Goal: Task Accomplishment & Management: Manage account settings

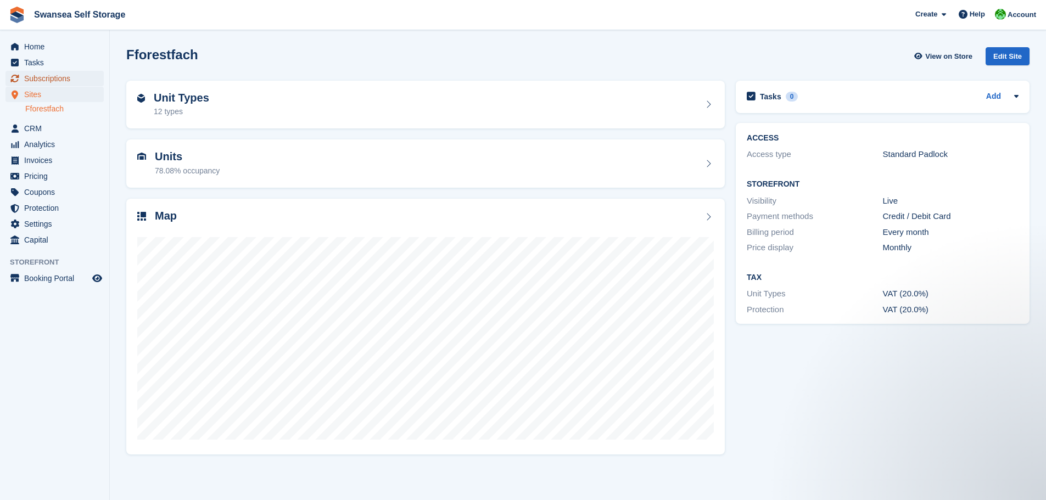
click at [74, 75] on span "Subscriptions" at bounding box center [57, 78] width 66 height 15
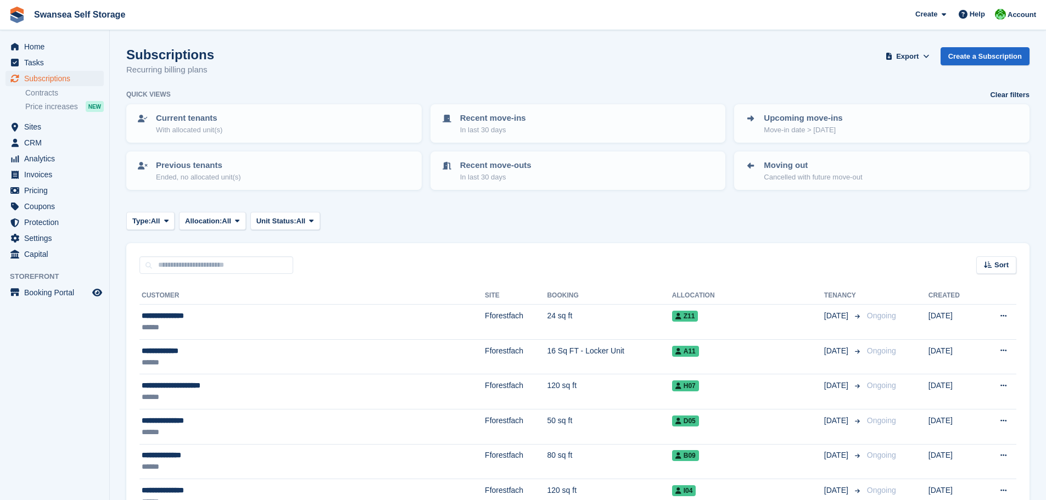
click at [207, 268] on input "text" at bounding box center [216, 265] width 154 height 18
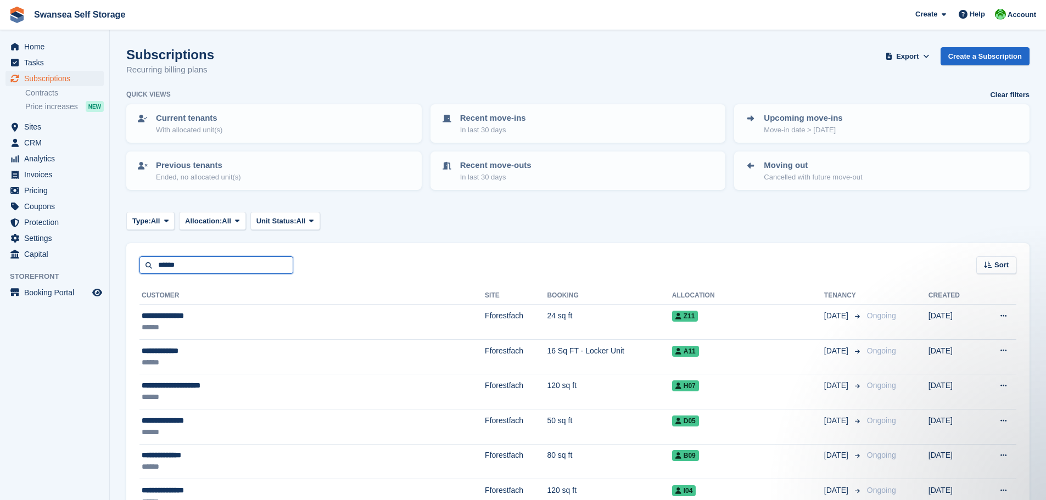
type input "******"
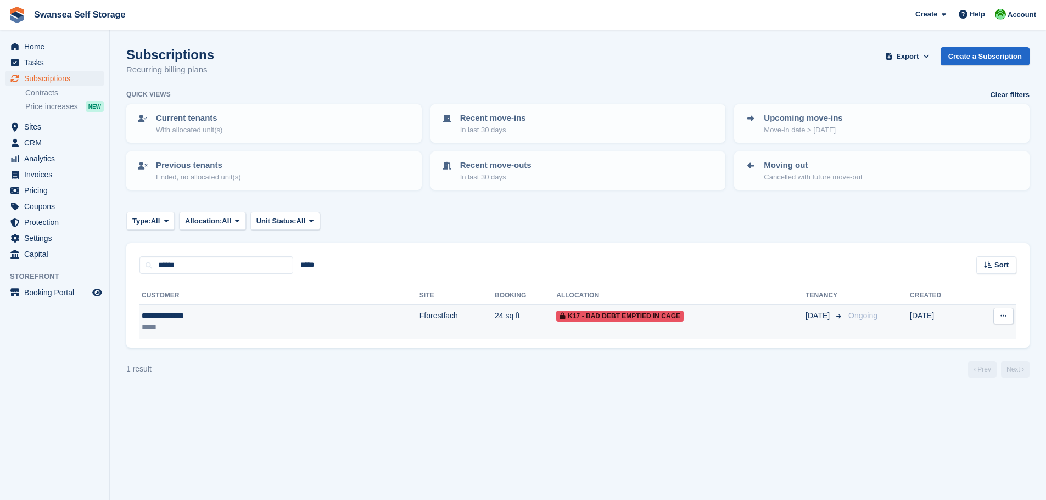
click at [495, 333] on td "24 sq ft" at bounding box center [525, 322] width 61 height 35
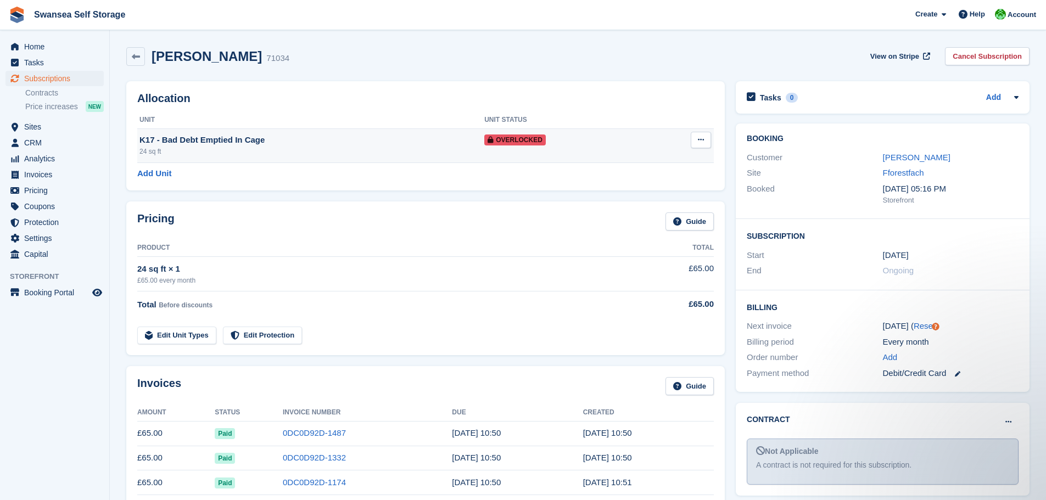
click at [706, 138] on button at bounding box center [701, 140] width 20 height 16
click at [473, 171] on div "Add Unit" at bounding box center [425, 173] width 576 height 13
click at [332, 145] on td "K17 - Bad Debt Emptied In Cage 24 sq ft" at bounding box center [310, 145] width 347 height 34
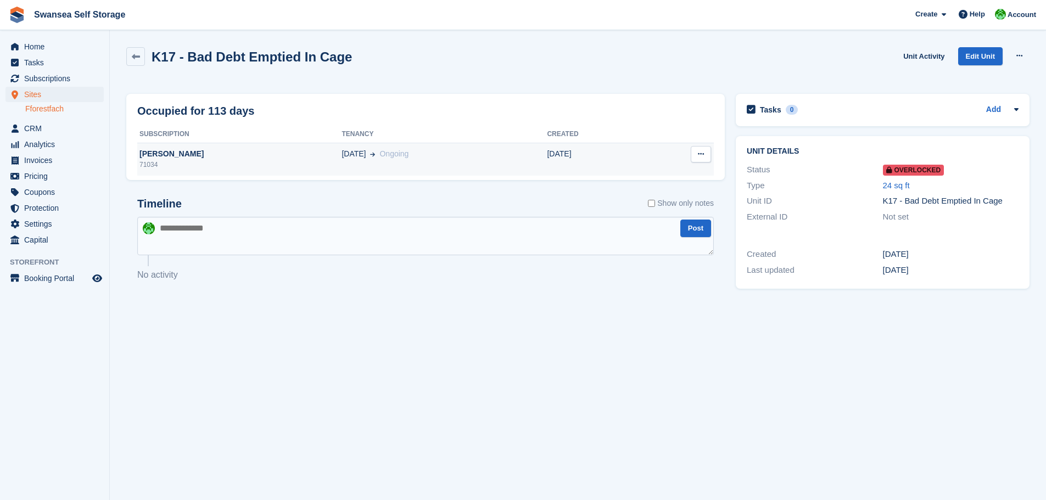
click at [408, 168] on td "04 Feb Ongoing" at bounding box center [443, 159] width 205 height 33
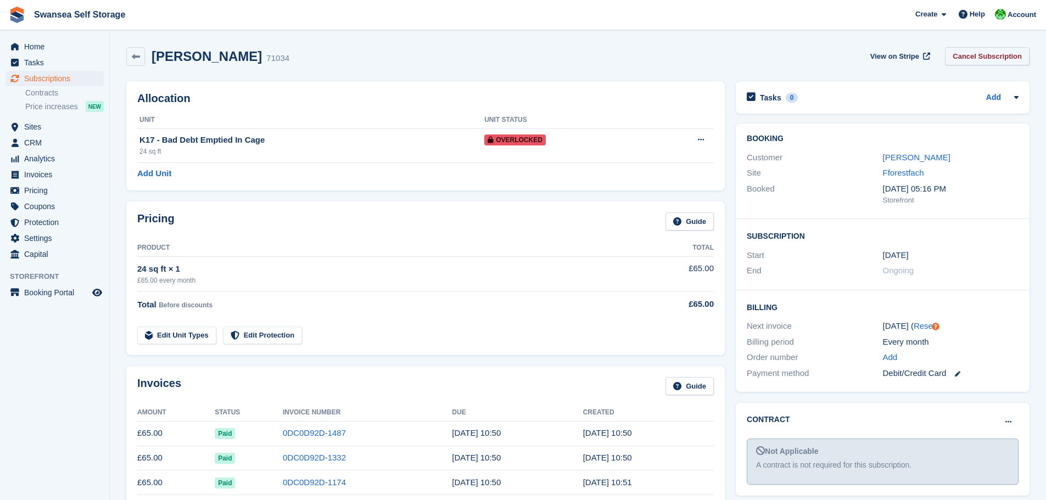
click at [979, 55] on link "Cancel Subscription" at bounding box center [987, 56] width 85 height 18
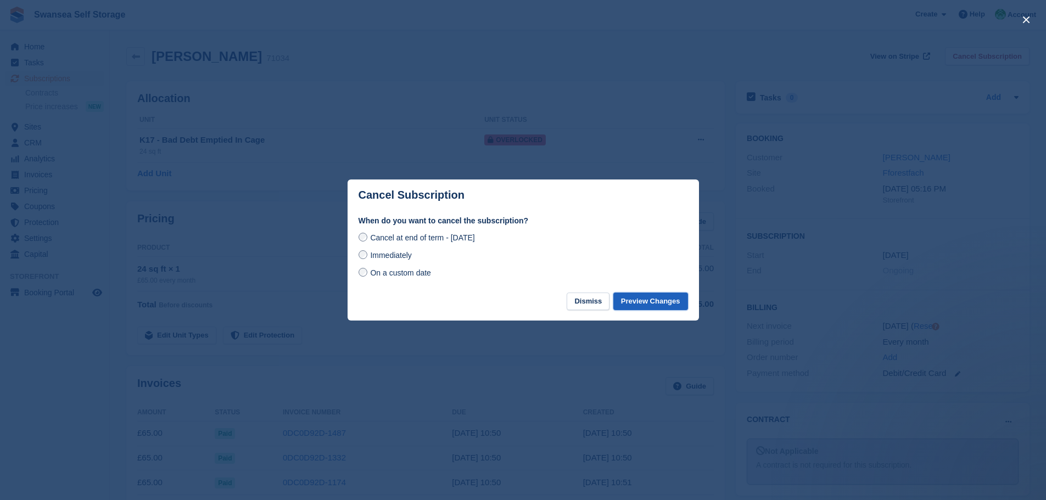
click at [637, 305] on button "Preview Changes" at bounding box center [650, 302] width 75 height 18
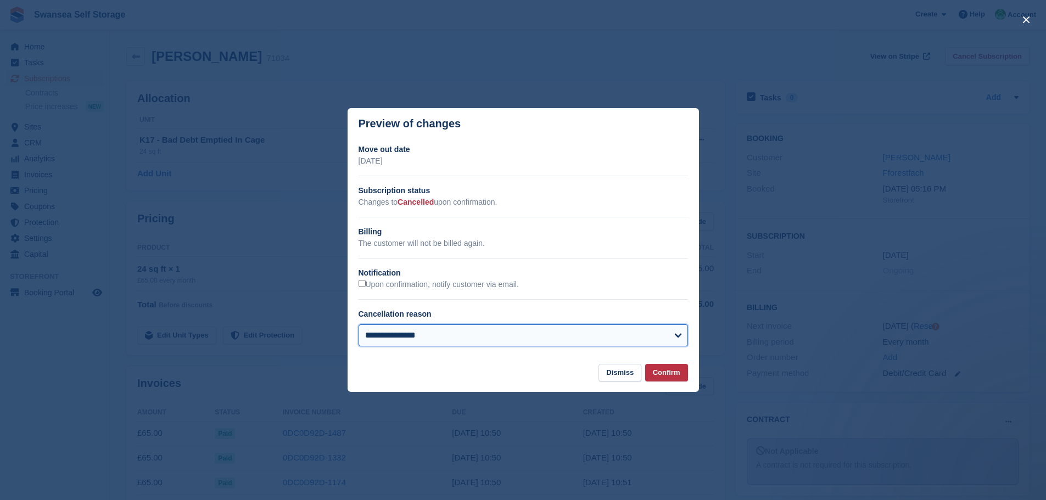
click at [514, 343] on select "**********" at bounding box center [522, 335] width 329 height 22
select select "**********"
click at [358, 325] on select "**********" at bounding box center [522, 335] width 329 height 22
click at [660, 361] on section "**********" at bounding box center [522, 251] width 351 height 225
click at [661, 372] on button "Confirm" at bounding box center [666, 373] width 43 height 18
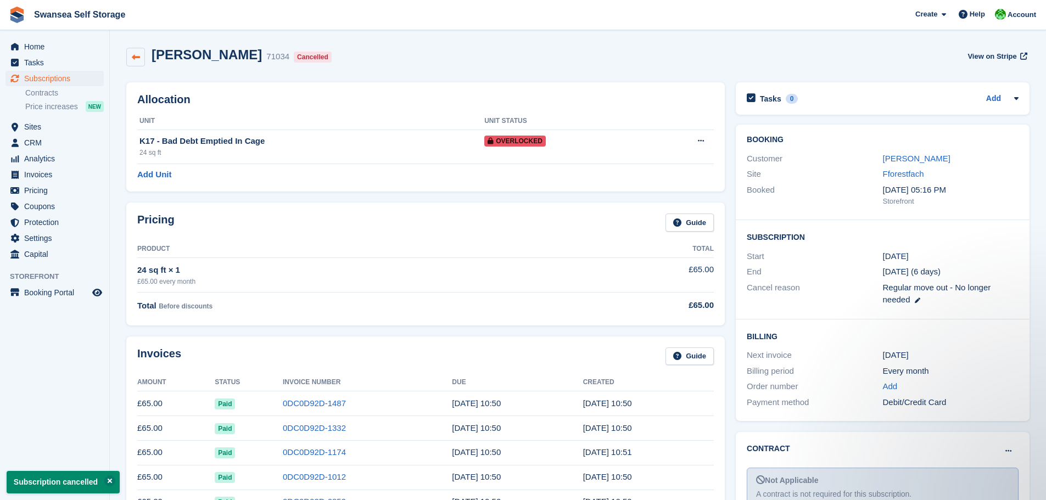
click at [130, 64] on link at bounding box center [135, 57] width 19 height 19
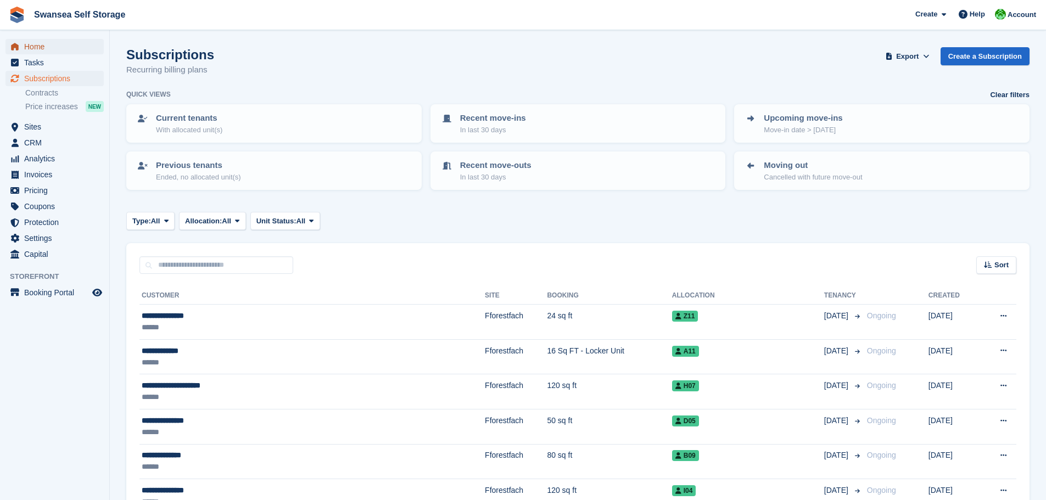
click at [34, 48] on span "Home" at bounding box center [57, 46] width 66 height 15
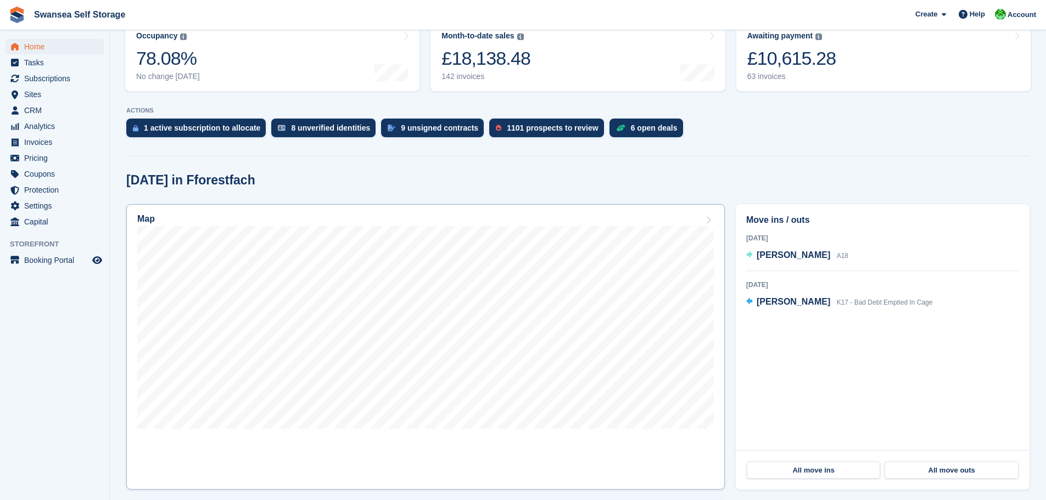
scroll to position [165, 0]
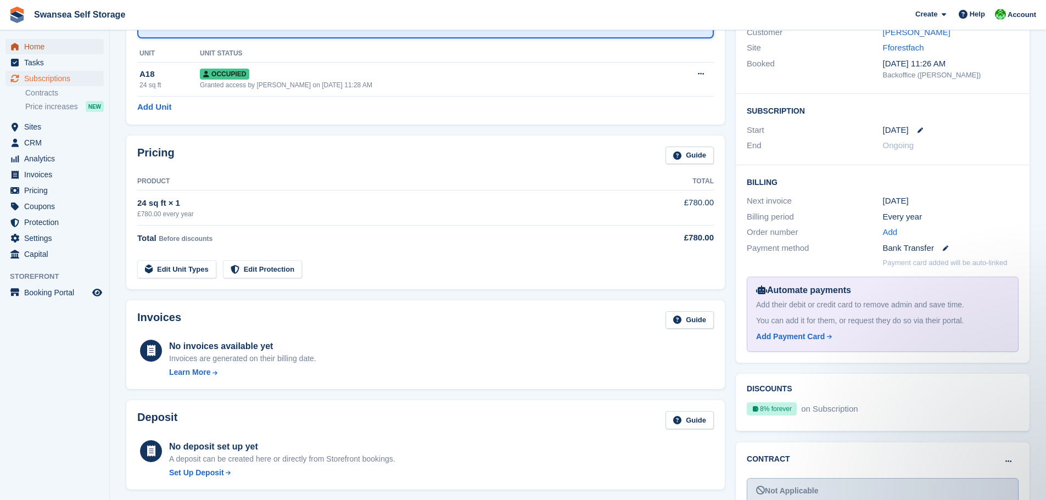
click at [31, 53] on span "Home" at bounding box center [57, 46] width 66 height 15
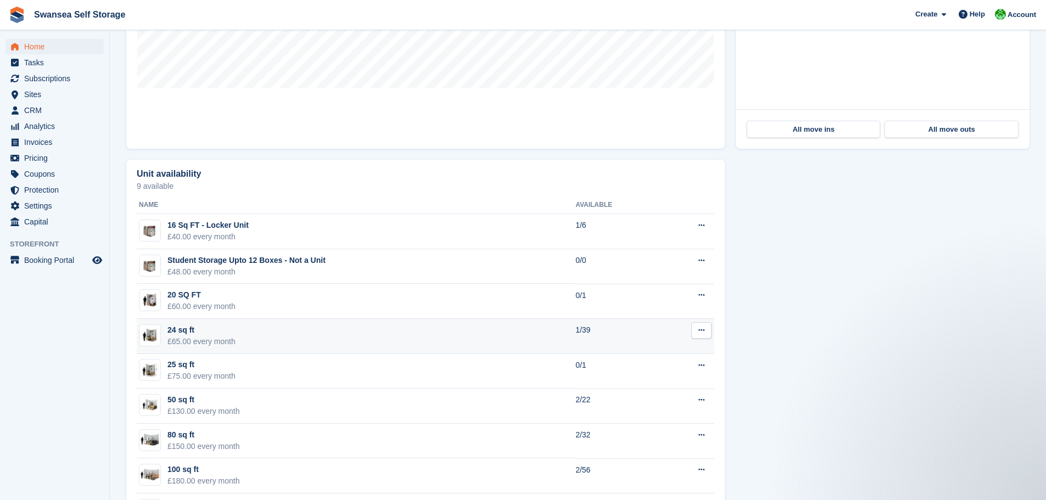
click at [478, 334] on td "24 sq ft £65.00 every month" at bounding box center [356, 336] width 439 height 35
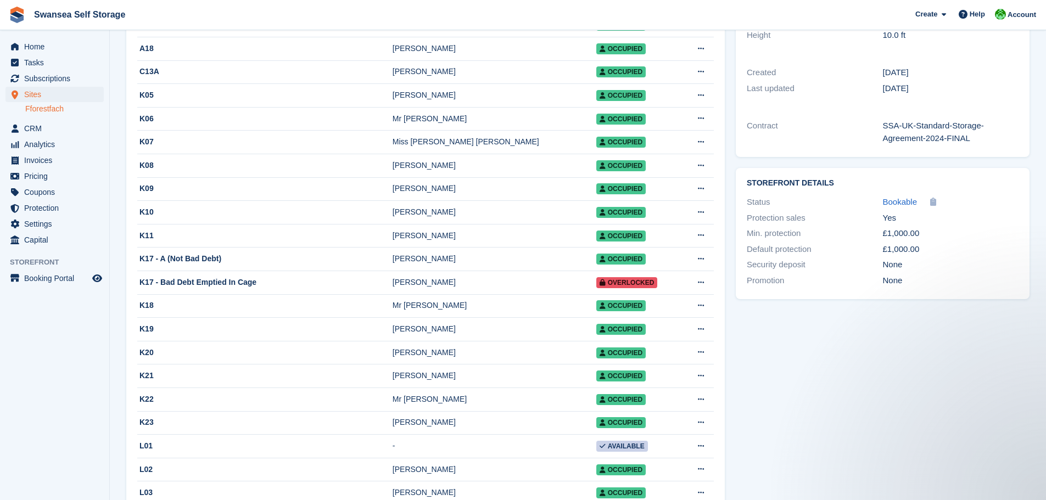
scroll to position [274, 0]
click at [704, 287] on icon at bounding box center [701, 282] width 6 height 7
click at [657, 306] on p "Edit unit" at bounding box center [658, 305] width 96 height 14
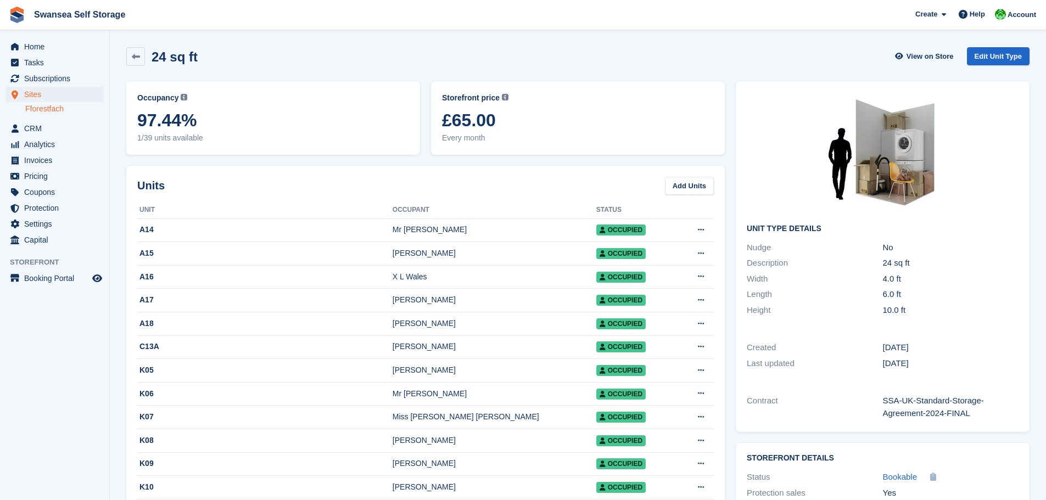
scroll to position [274, 0]
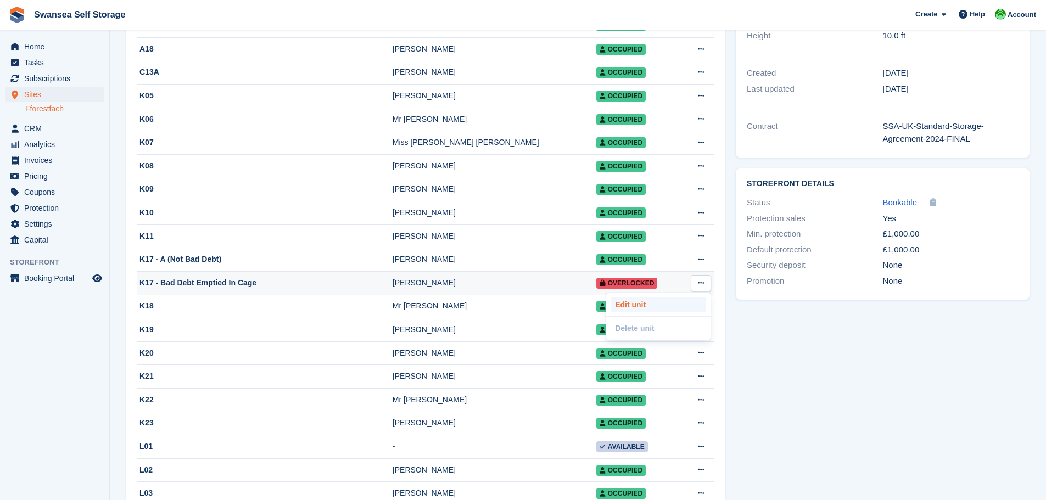
click at [658, 312] on p "Edit unit" at bounding box center [658, 305] width 96 height 14
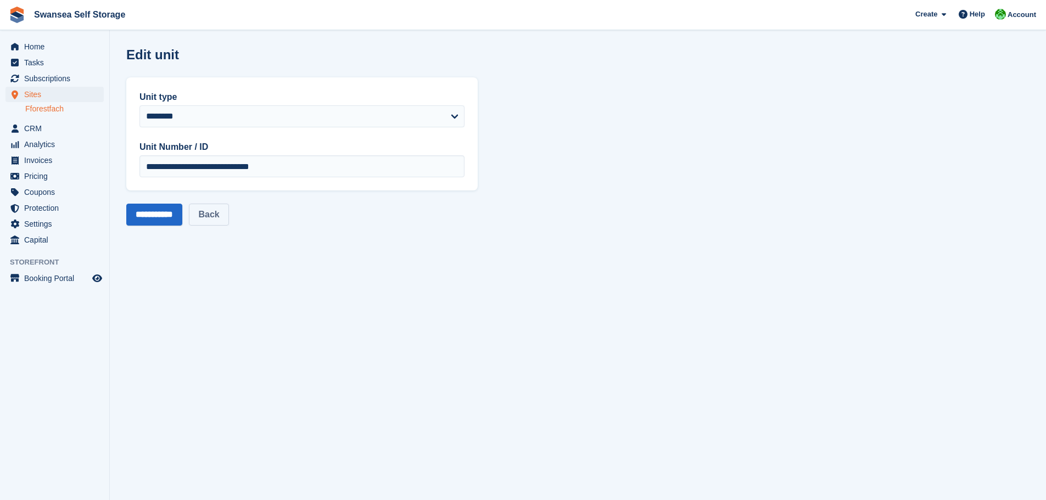
click at [223, 218] on link "Back" at bounding box center [209, 215] width 40 height 22
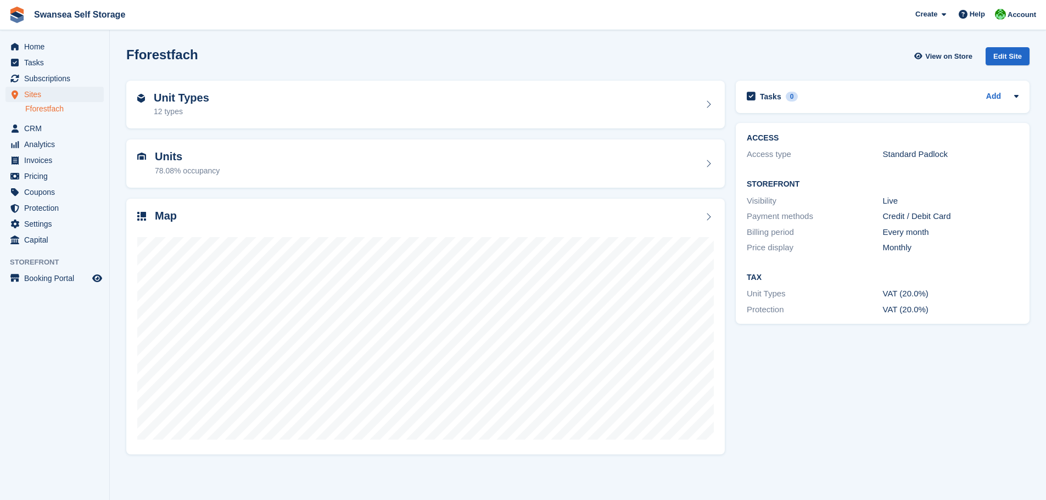
click at [1031, 475] on section "Fforestfach View on Store Edit Site Unit Types 12 types Units 78.08% occupancy …" at bounding box center [578, 250] width 936 height 500
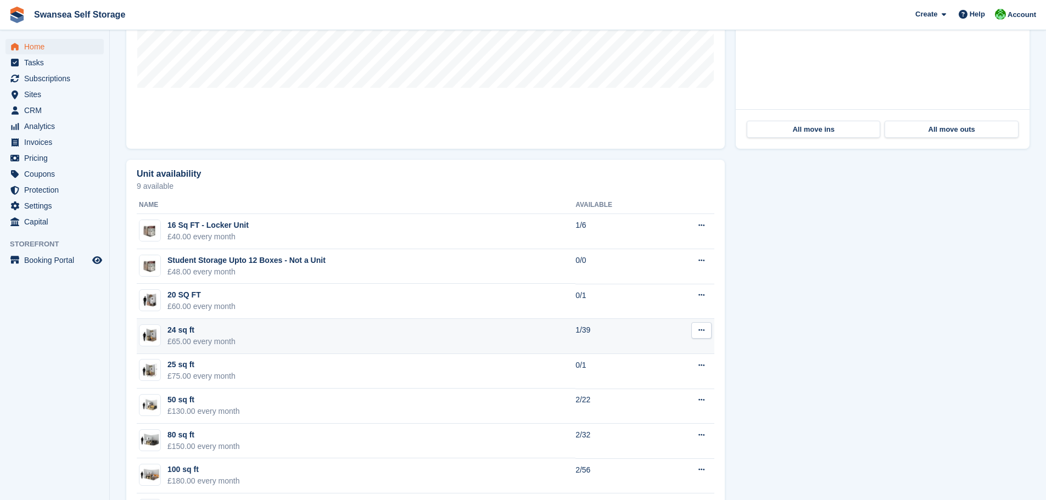
scroll to position [494, 0]
click at [229, 340] on div "£65.00 every month" at bounding box center [201, 342] width 68 height 12
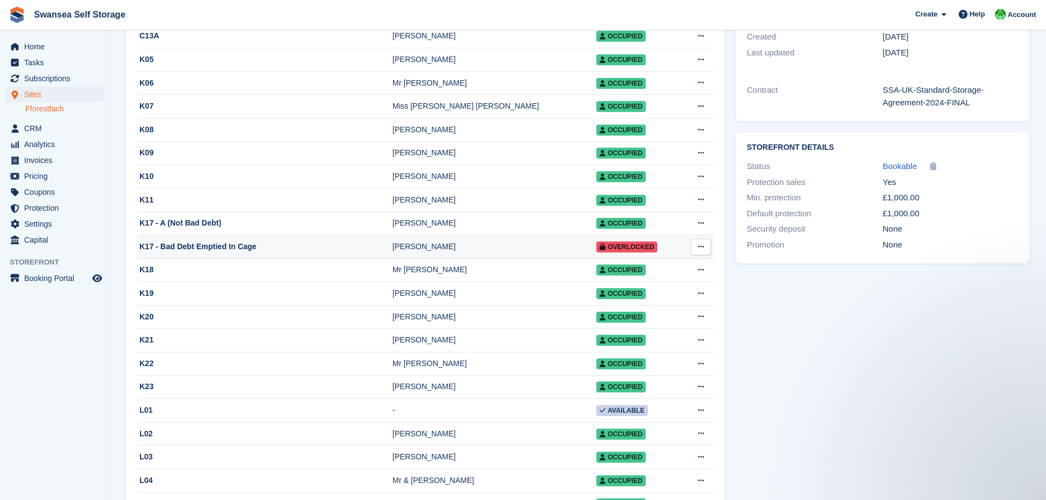
scroll to position [329, 0]
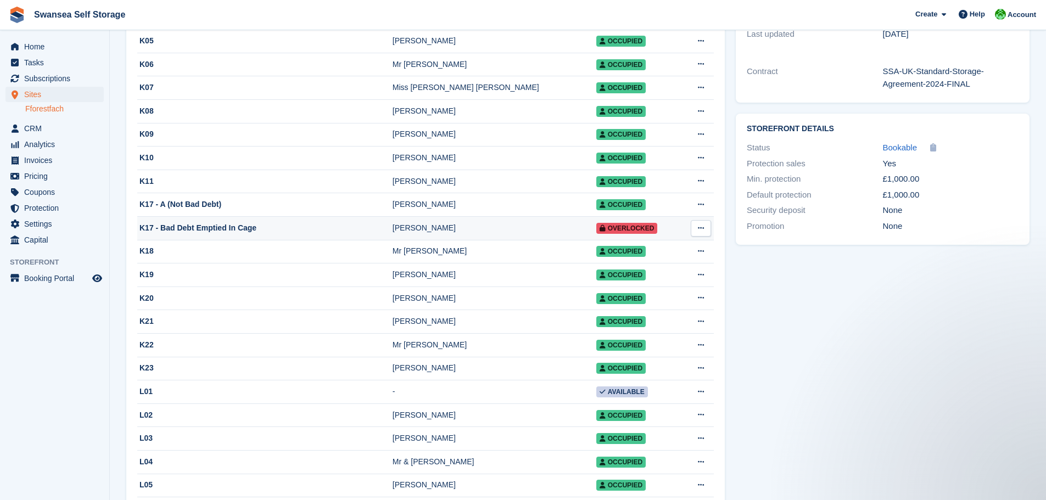
click at [457, 234] on div "Scarlett Obrien" at bounding box center [494, 228] width 204 height 12
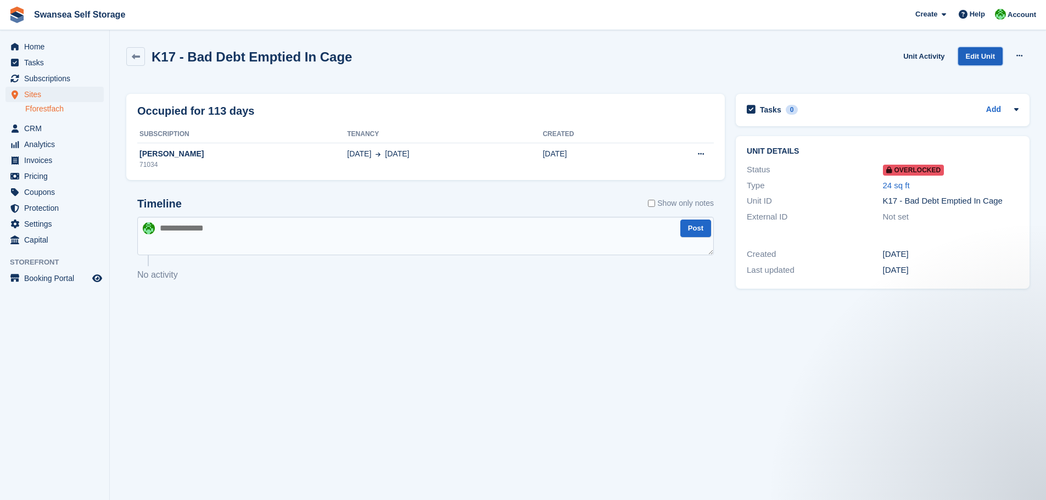
click at [979, 58] on link "Edit Unit" at bounding box center [980, 56] width 44 height 18
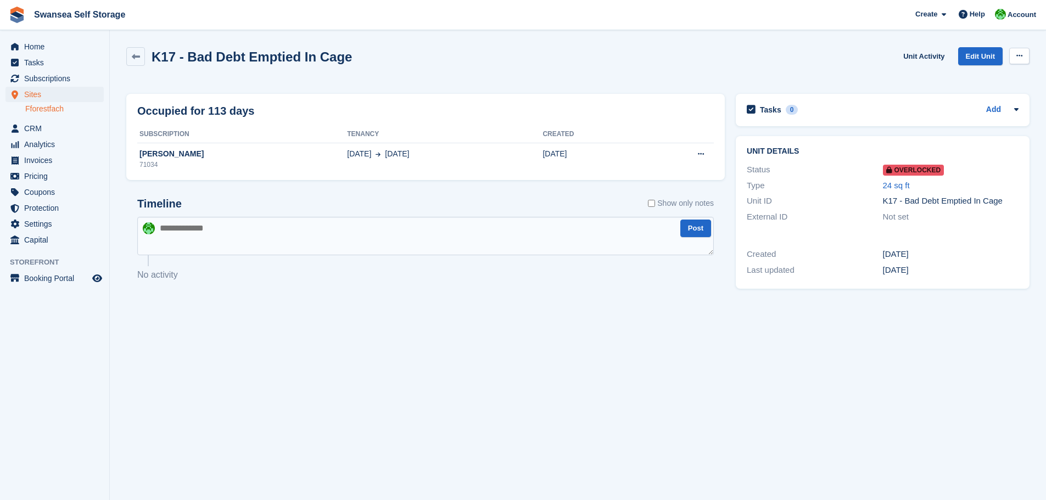
click at [1014, 55] on button at bounding box center [1019, 56] width 20 height 16
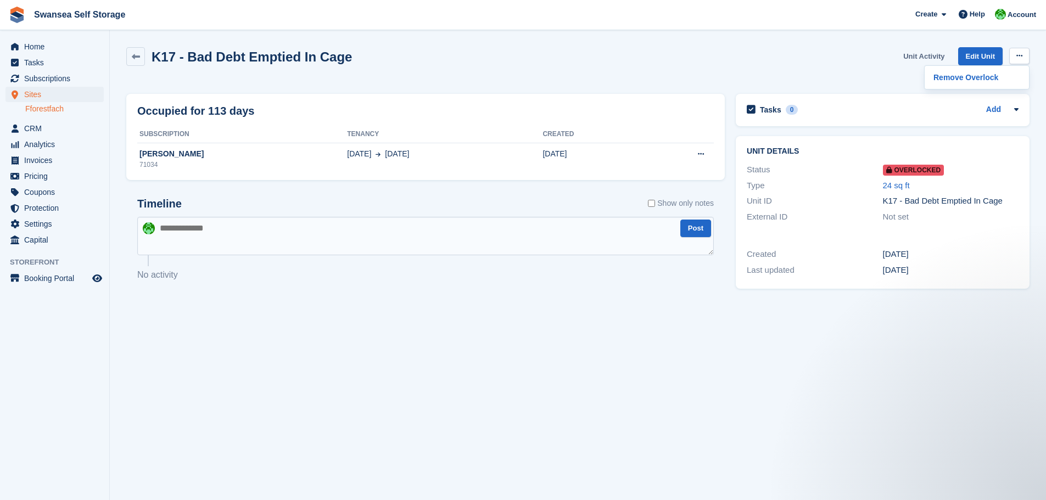
click at [916, 53] on link "Unit Activity" at bounding box center [924, 56] width 50 height 18
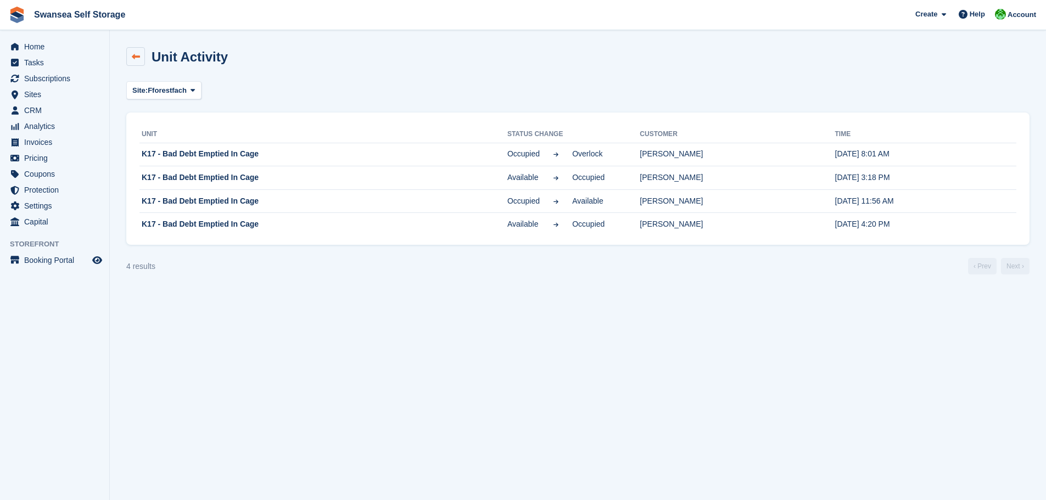
click at [138, 60] on icon at bounding box center [136, 57] width 8 height 8
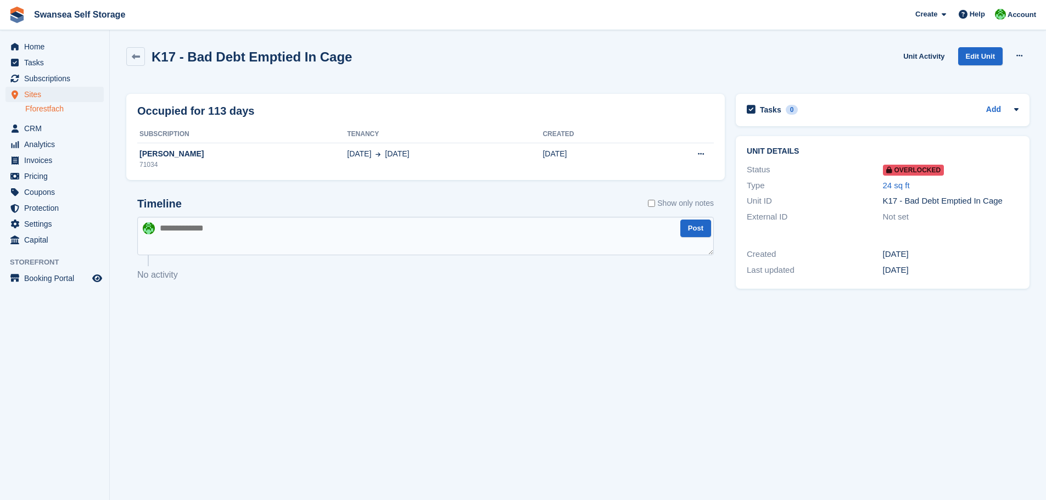
click at [871, 405] on section "K17 - Bad Debt Emptied In Cage Unit Activity Edit Unit Remove Overlock Occupied…" at bounding box center [578, 250] width 936 height 500
drag, startPoint x: 820, startPoint y: 435, endPoint x: 924, endPoint y: 296, distance: 173.4
click at [827, 433] on section "K17 - Bad Debt Emptied In Cage Unit Activity Edit Unit Remove Overlock Occupied…" at bounding box center [578, 250] width 936 height 500
drag, startPoint x: 1036, startPoint y: 78, endPoint x: 1028, endPoint y: 69, distance: 12.1
click at [1034, 75] on section "K17 - Bad Debt Emptied In Cage Unit Activity Edit Unit Remove Overlock Occupied…" at bounding box center [578, 250] width 936 height 500
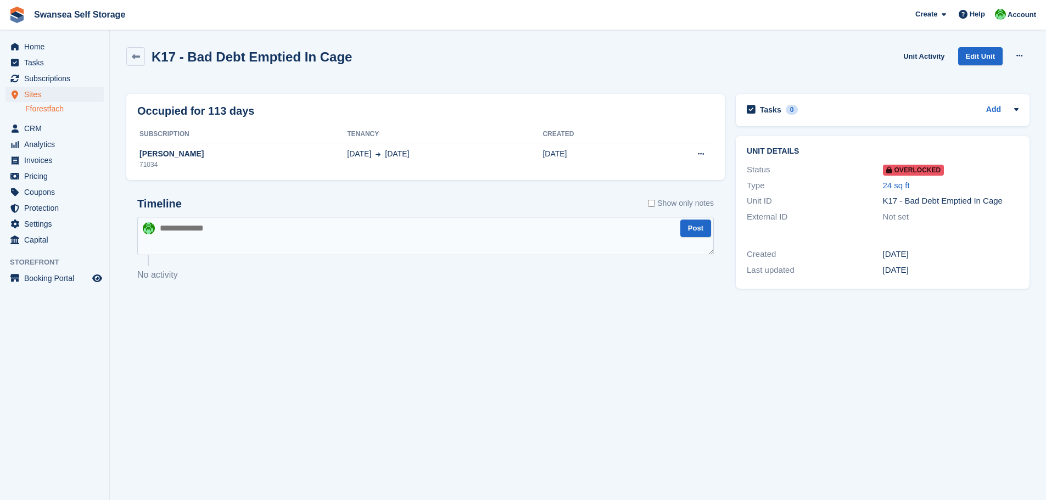
click at [1028, 69] on div "Remove Overlock" at bounding box center [1019, 63] width 20 height 31
click at [1023, 62] on button at bounding box center [1019, 56] width 20 height 16
click at [792, 47] on div "K17 - Bad Debt Emptied In Cage Unit Activity Edit Unit Remove Overlock" at bounding box center [578, 65] width 914 height 47
click at [132, 57] on icon at bounding box center [136, 57] width 8 height 8
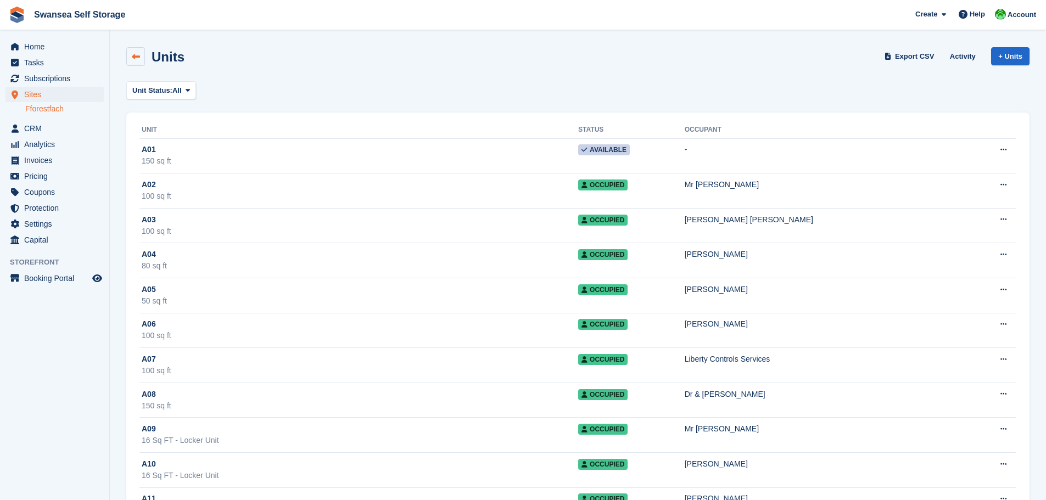
click at [133, 59] on icon at bounding box center [136, 57] width 8 height 8
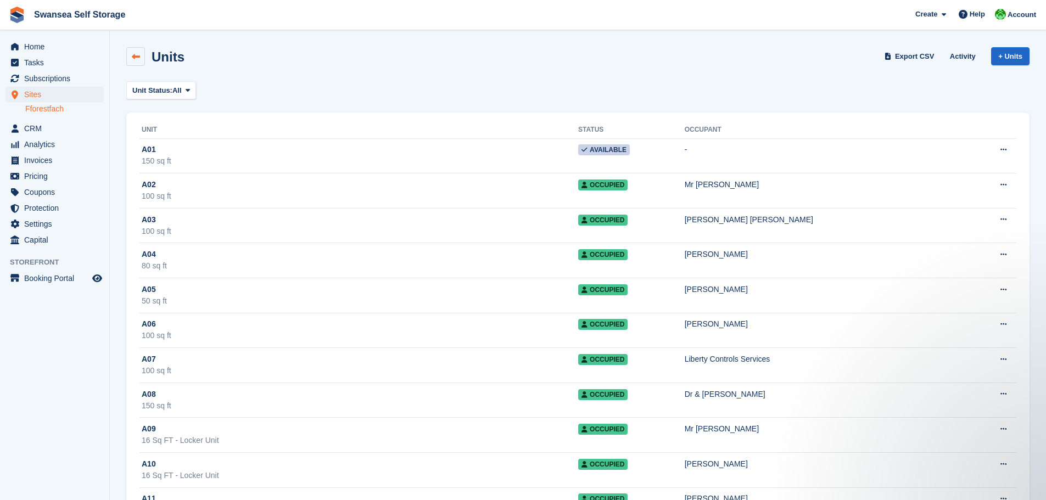
click at [136, 60] on icon at bounding box center [136, 57] width 8 height 8
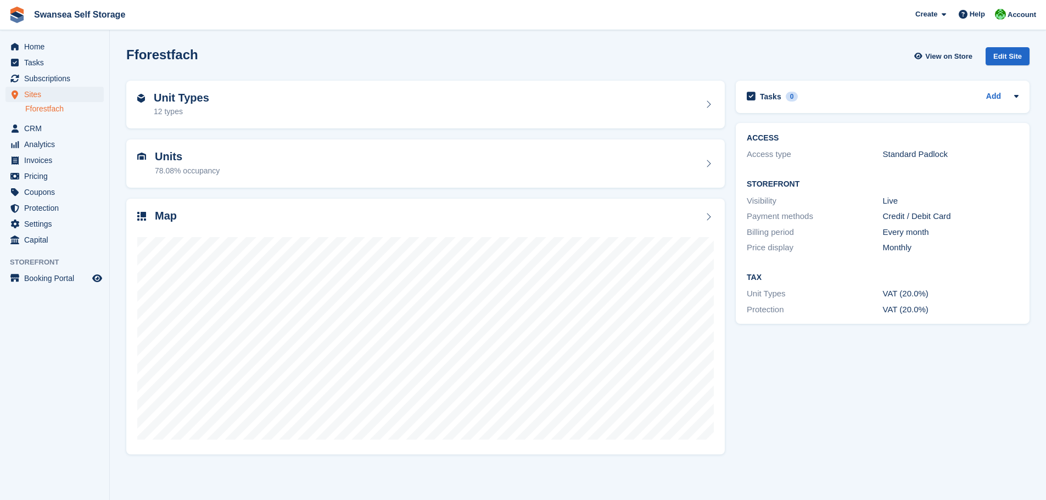
click at [870, 379] on div "Tasks 0 Add No tasks related to Fforestfach ACCESS Access type Standard Padlock…" at bounding box center [882, 267] width 305 height 384
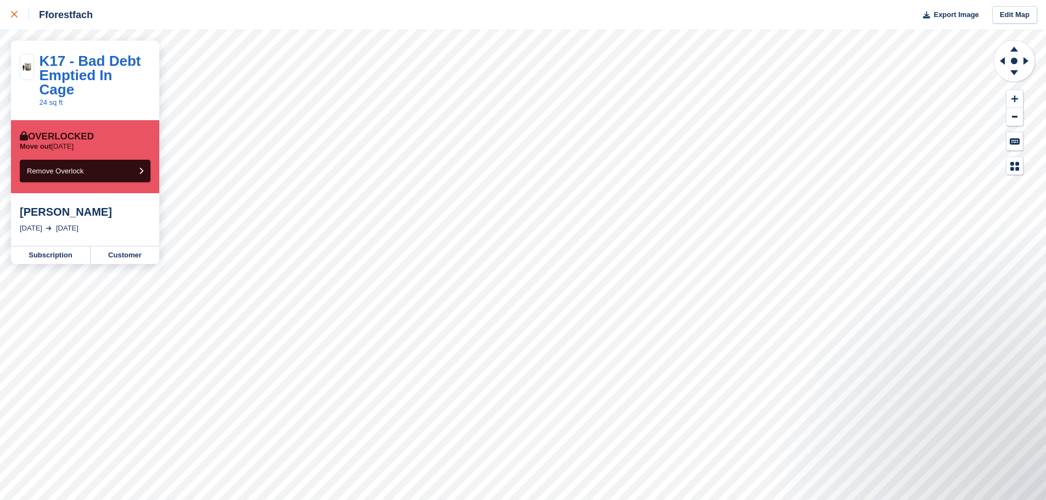
click at [20, 24] on link at bounding box center [14, 15] width 29 height 30
click at [110, 160] on button "Remove Overlock" at bounding box center [85, 171] width 131 height 23
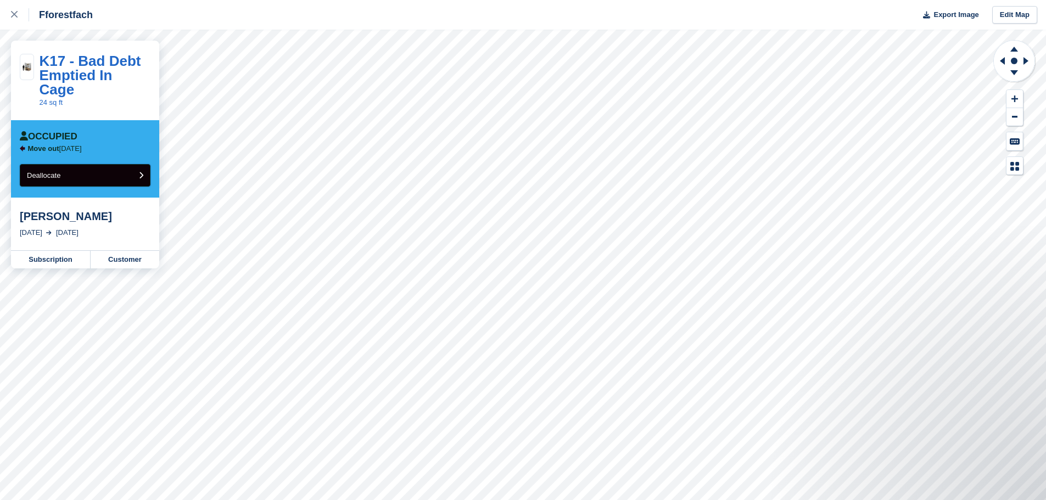
click at [75, 164] on button "Deallocate" at bounding box center [85, 175] width 131 height 23
click at [97, 167] on button "Deallocate" at bounding box center [85, 175] width 131 height 23
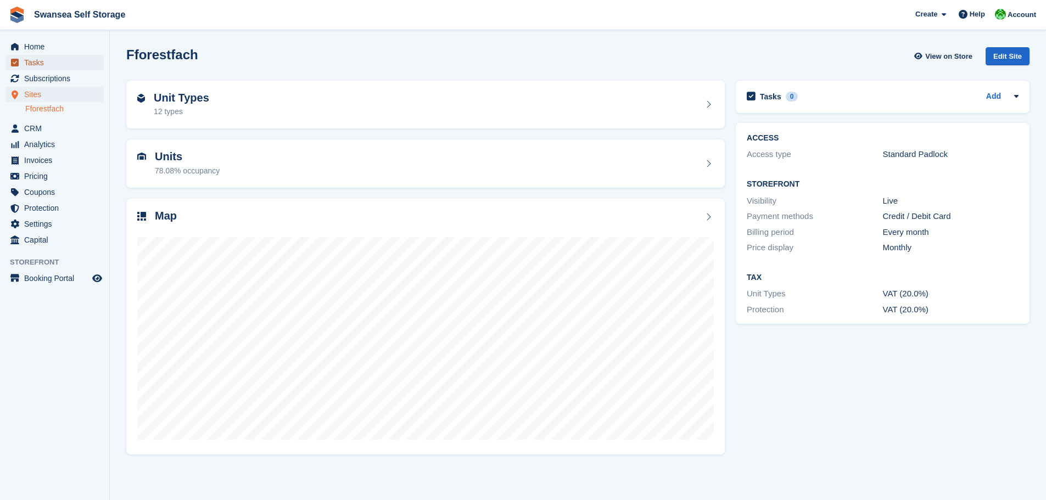
click at [42, 55] on span "Tasks" at bounding box center [57, 62] width 66 height 15
click at [819, 386] on div "Tasks 0 Add No tasks related to Fforestfach ACCESS Access type Standard Padlock…" at bounding box center [882, 267] width 305 height 384
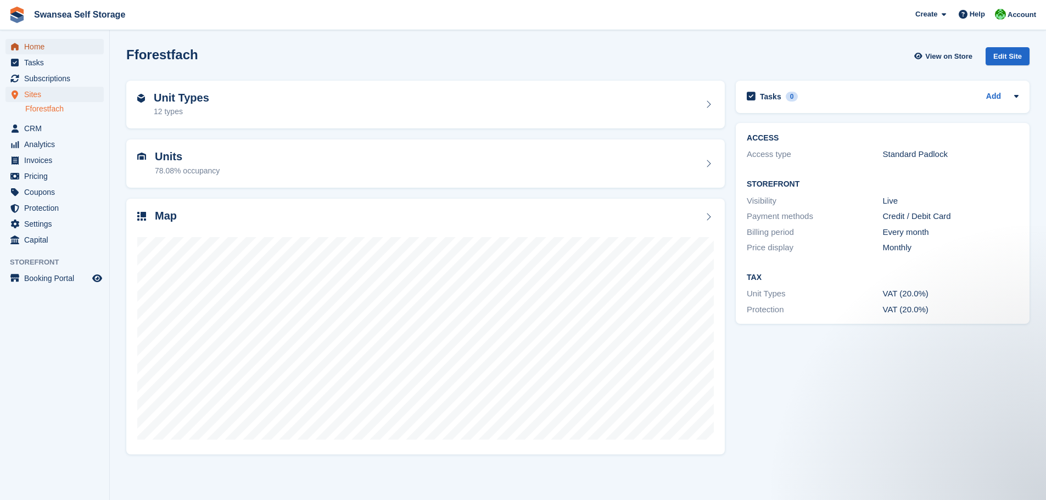
click at [32, 49] on span "Home" at bounding box center [57, 46] width 66 height 15
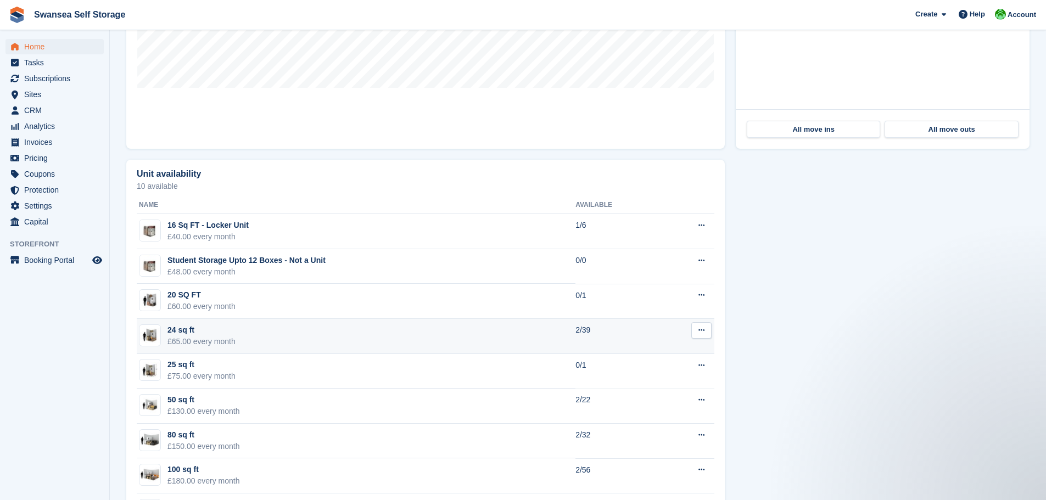
click at [425, 345] on td "24 sq ft £65.00 every month" at bounding box center [356, 336] width 439 height 35
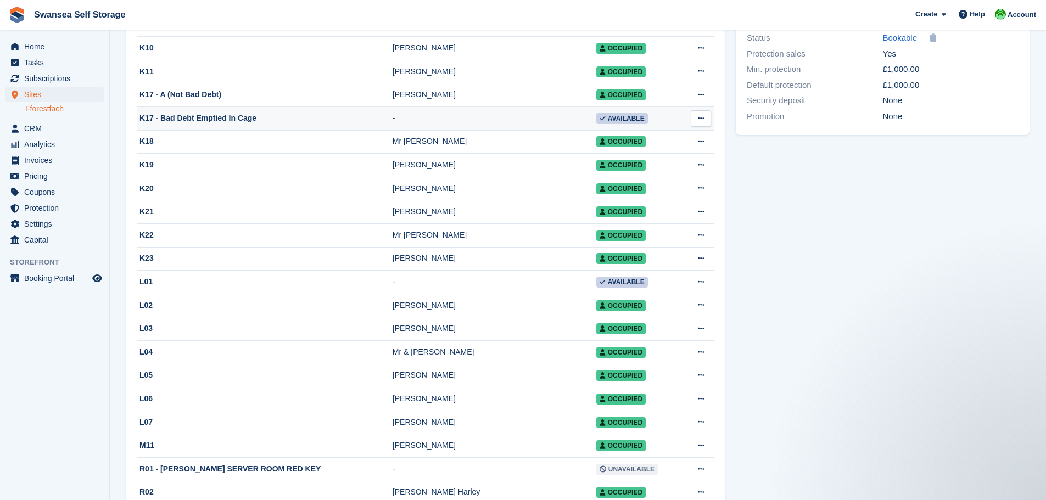
click at [705, 126] on button at bounding box center [701, 118] width 20 height 16
click at [650, 171] on p "Delete unit" at bounding box center [658, 163] width 96 height 14
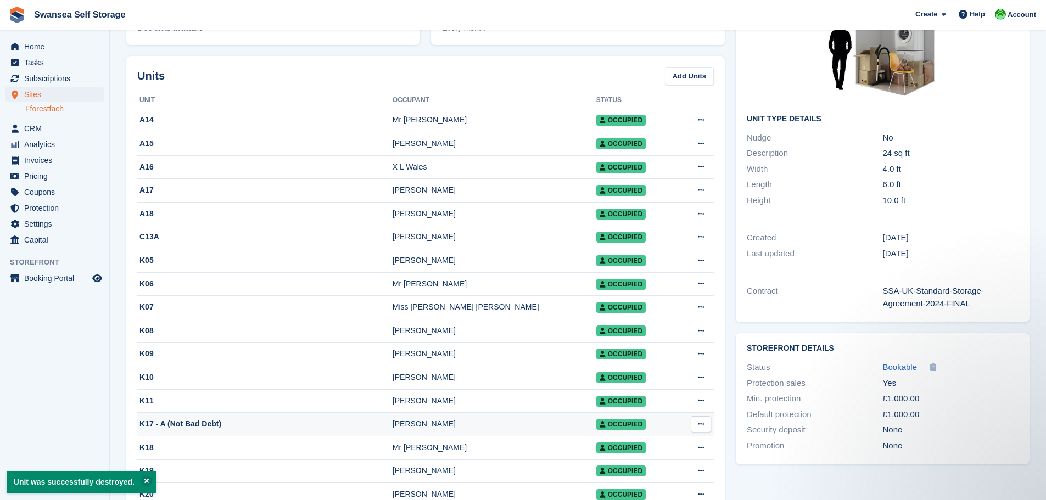
click at [688, 436] on td "Edit unit Delete unit This unit can't be deleted as it has an allocation. Pleas…" at bounding box center [698, 425] width 32 height 24
click at [692, 429] on button at bounding box center [701, 424] width 20 height 16
click at [642, 449] on p "Edit unit" at bounding box center [658, 446] width 96 height 14
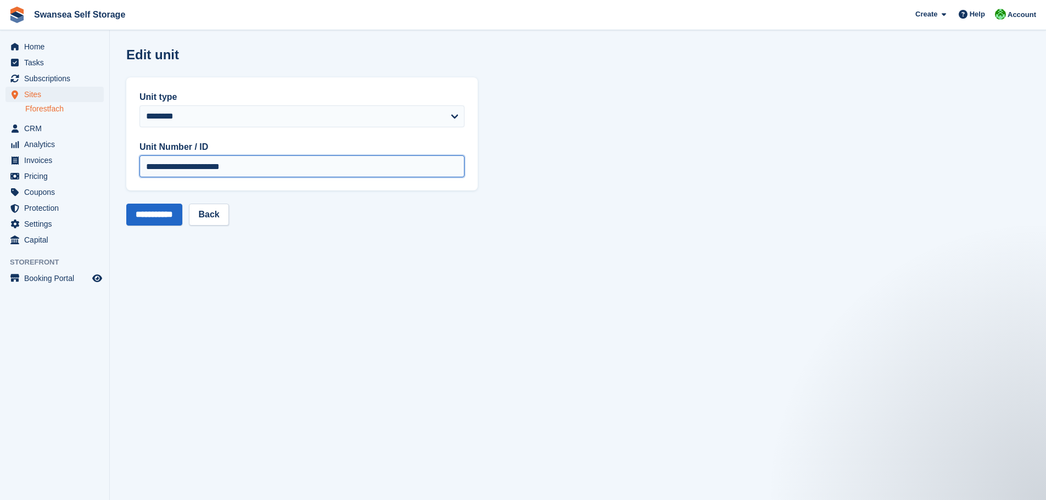
drag, startPoint x: 166, startPoint y: 169, endPoint x: 481, endPoint y: 198, distance: 317.0
click at [399, 186] on div "**********" at bounding box center [301, 133] width 351 height 113
type input "***"
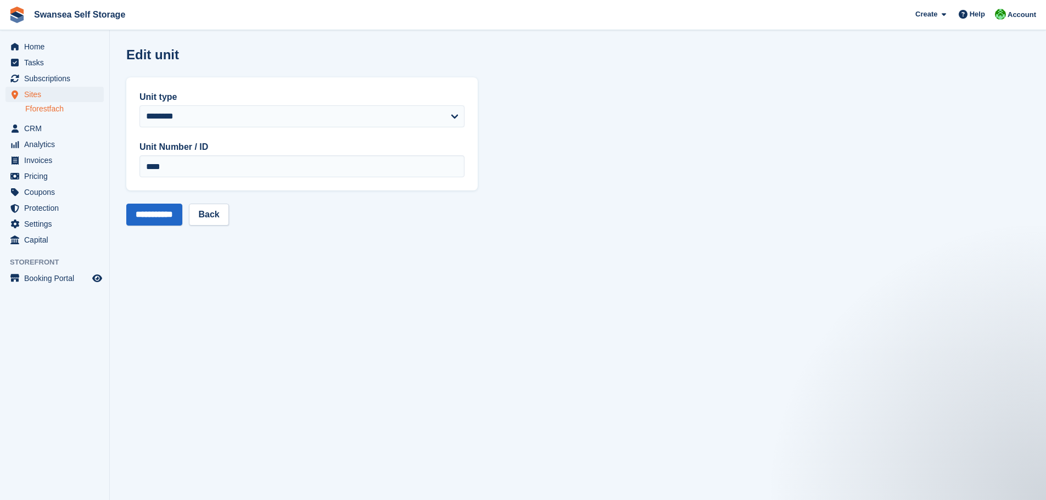
click at [491, 197] on section "**********" at bounding box center [578, 250] width 936 height 500
click at [160, 214] on input "**********" at bounding box center [154, 215] width 56 height 22
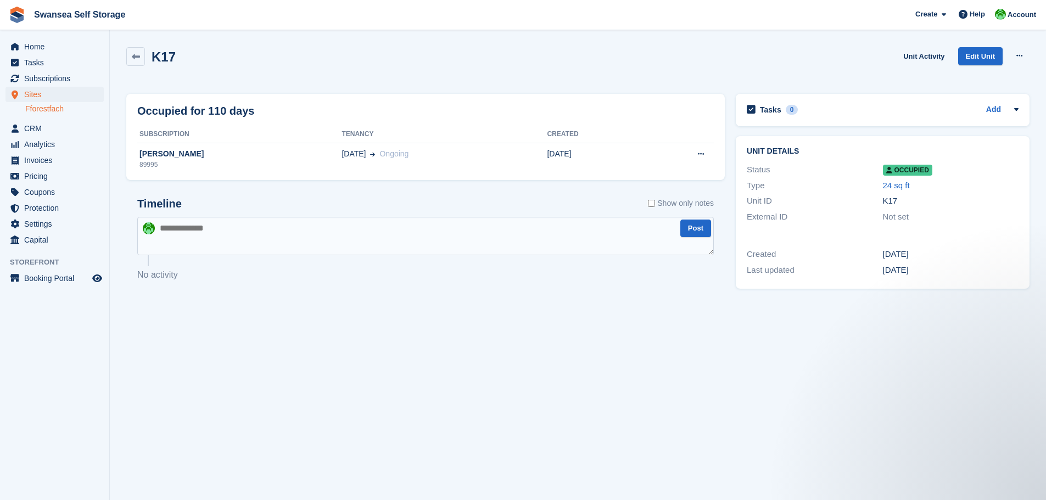
click at [412, 360] on section "Unit was successfully updated. K17 Unit Activity Edit Unit Overlock Repossess D…" at bounding box center [578, 250] width 936 height 500
drag, startPoint x: 39, startPoint y: 46, endPoint x: 33, endPoint y: 44, distance: 5.7
click at [37, 45] on span "Home" at bounding box center [57, 46] width 66 height 15
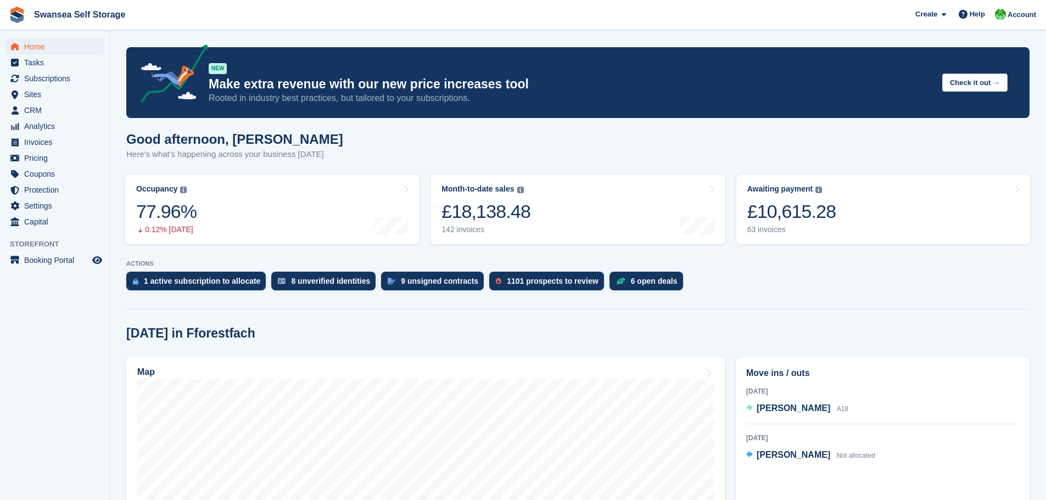
click at [576, 335] on div "[DATE] in Fforestfach" at bounding box center [577, 333] width 903 height 15
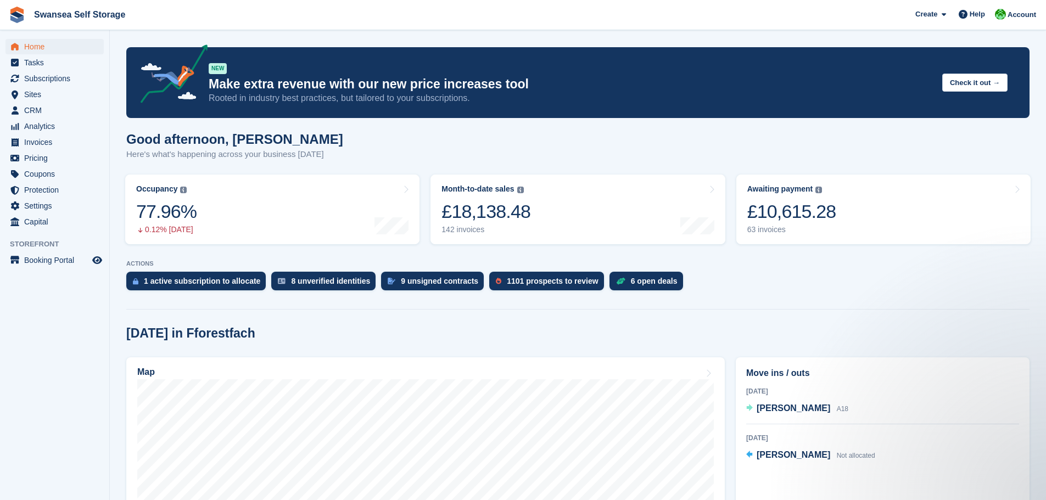
click at [872, 283] on div "1 active subscription to allocate 8 unverified identities 9 unsigned contracts …" at bounding box center [577, 284] width 903 height 24
click at [812, 238] on link "Awaiting payment The total outstanding balance on all open invoices. £10,615.28…" at bounding box center [883, 210] width 294 height 70
